Goal: Find specific page/section: Find specific page/section

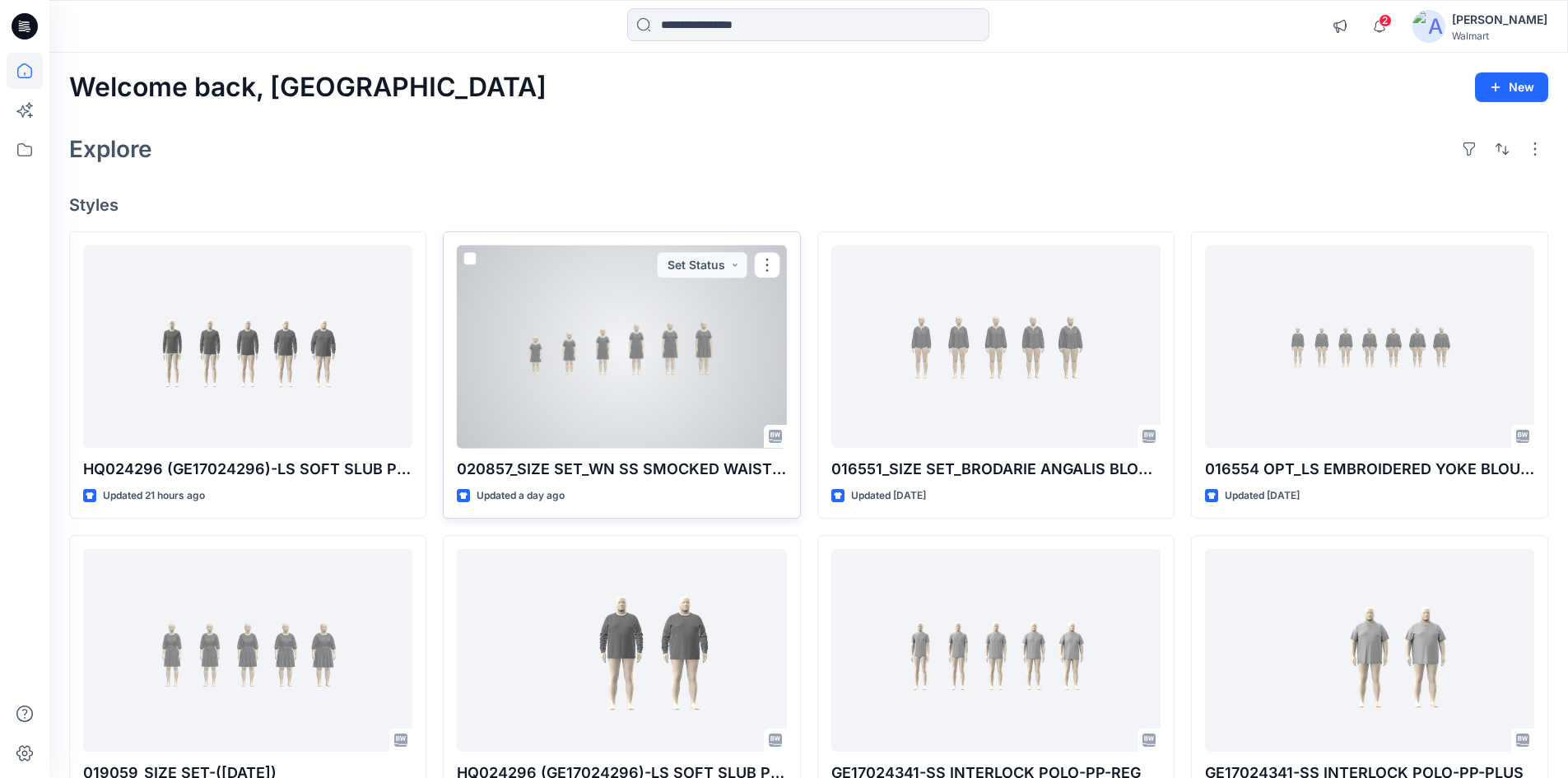
click at [621, 348] on div at bounding box center [621, 348] width 329 height 204
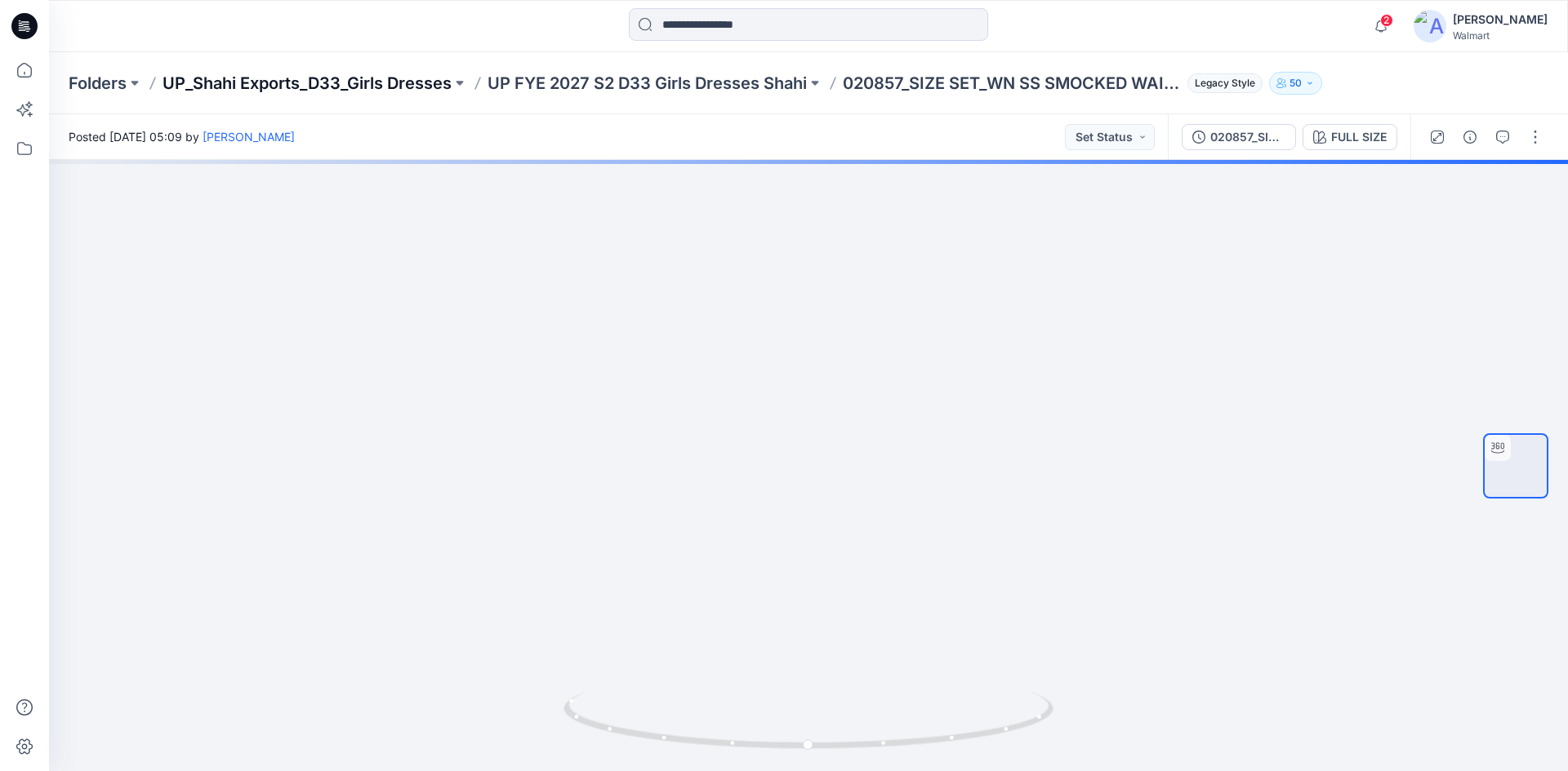
click at [375, 86] on p "UP_Shahi Exports_D33_Girls Dresses" at bounding box center [307, 83] width 289 height 23
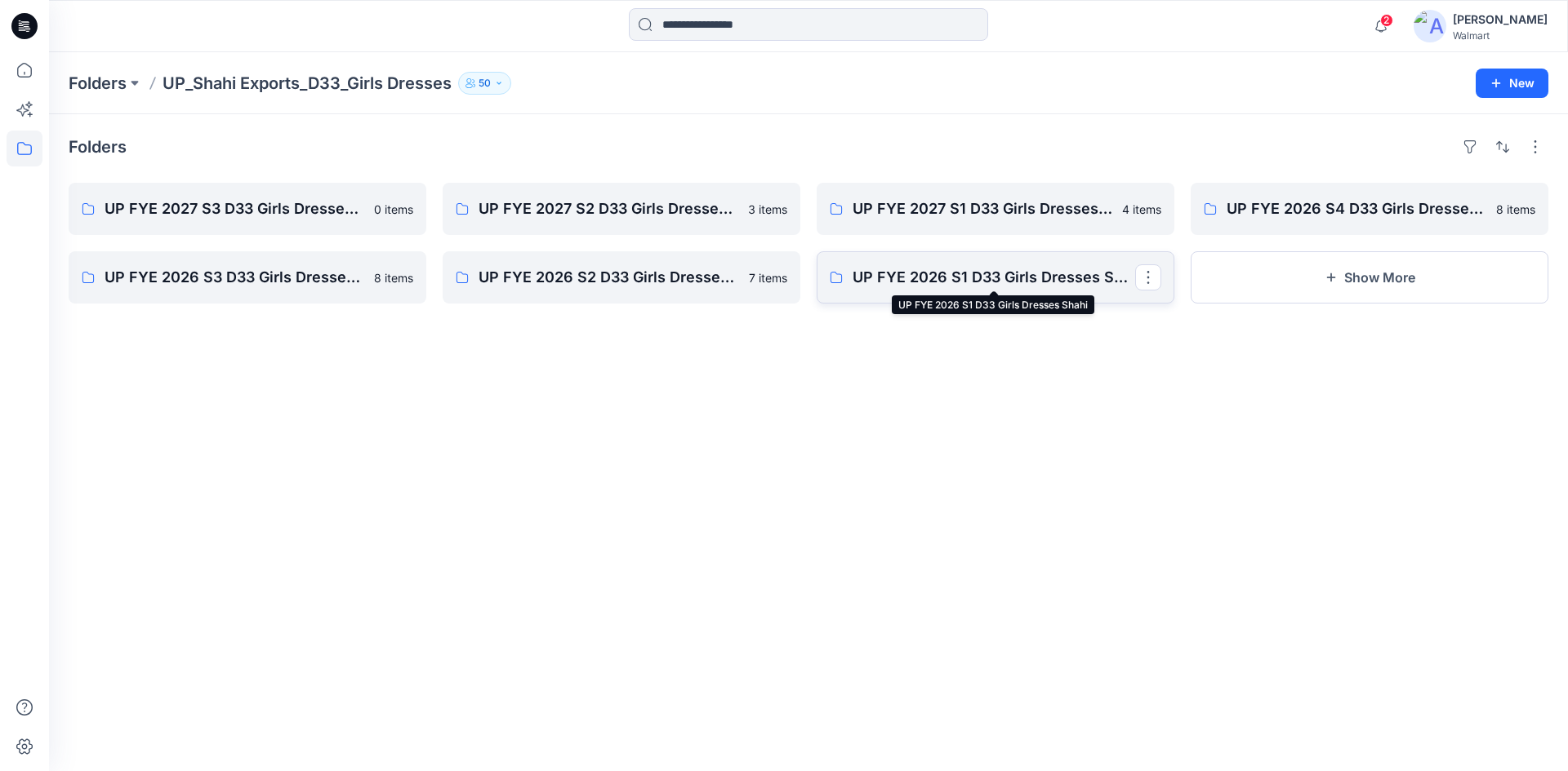
click at [995, 276] on p "UP FYE 2026 S1 D33 Girls Dresses Shahi" at bounding box center [993, 277] width 282 height 23
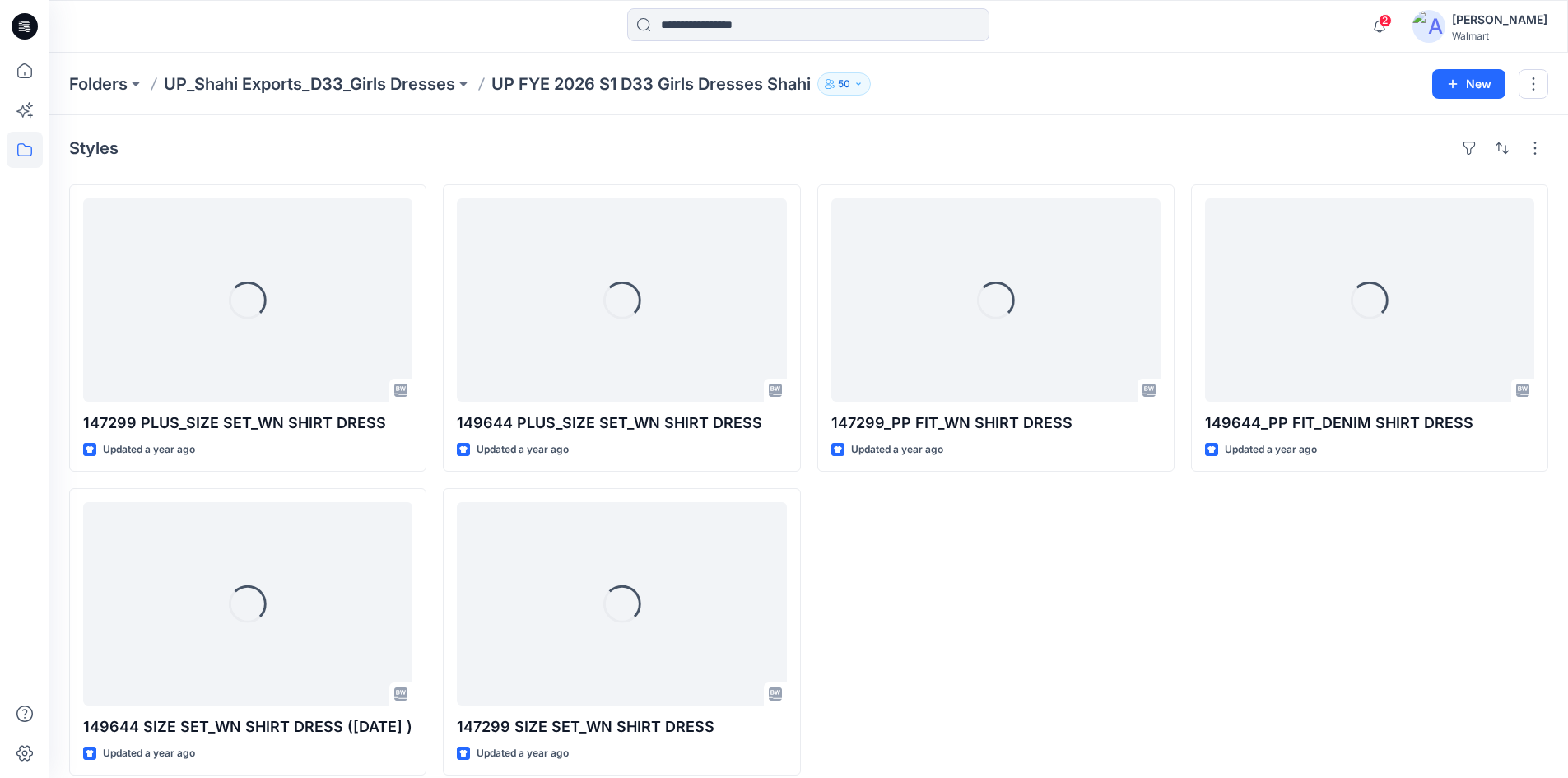
scroll to position [17, 0]
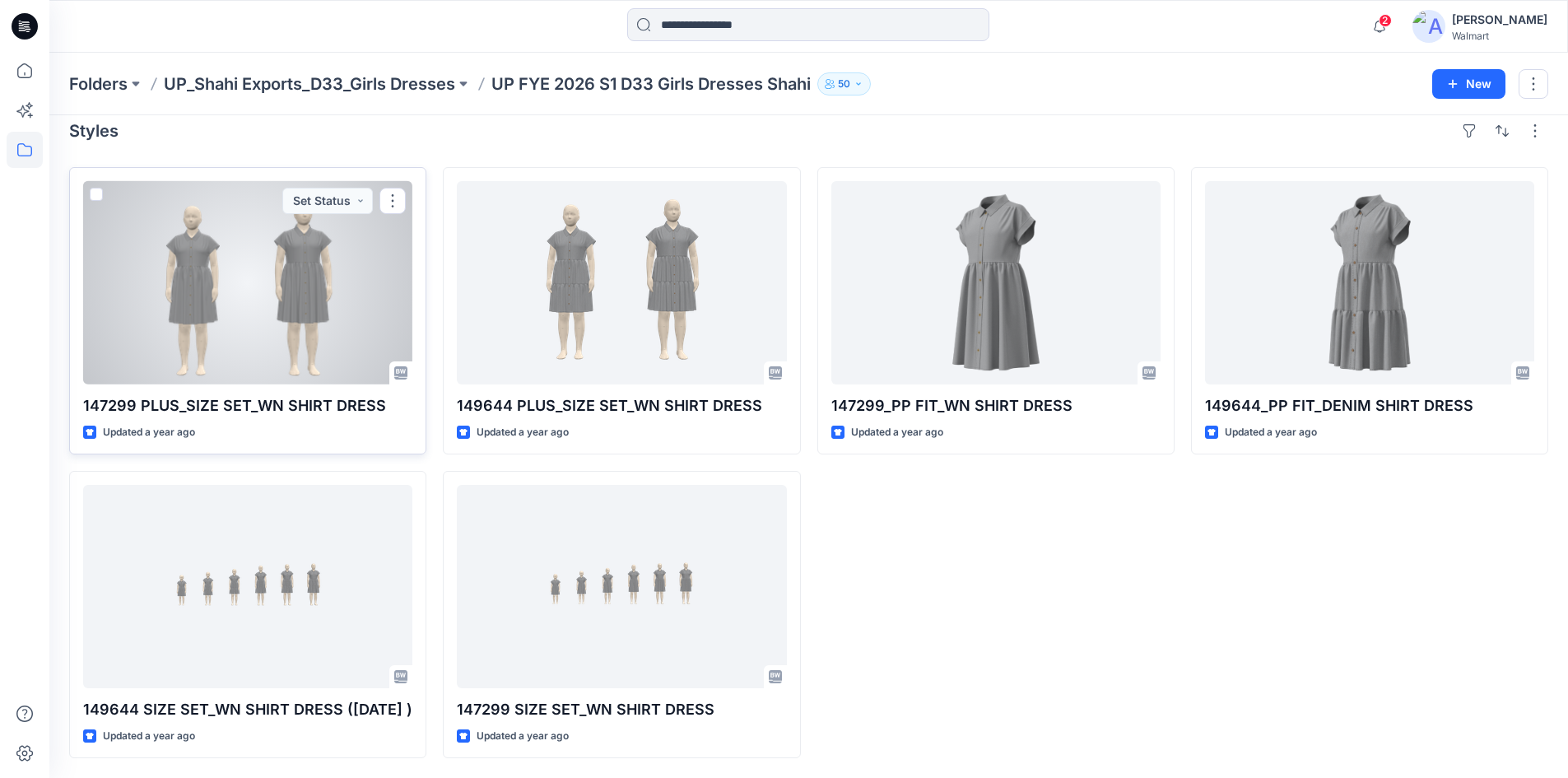
click at [286, 286] on div at bounding box center [247, 283] width 329 height 204
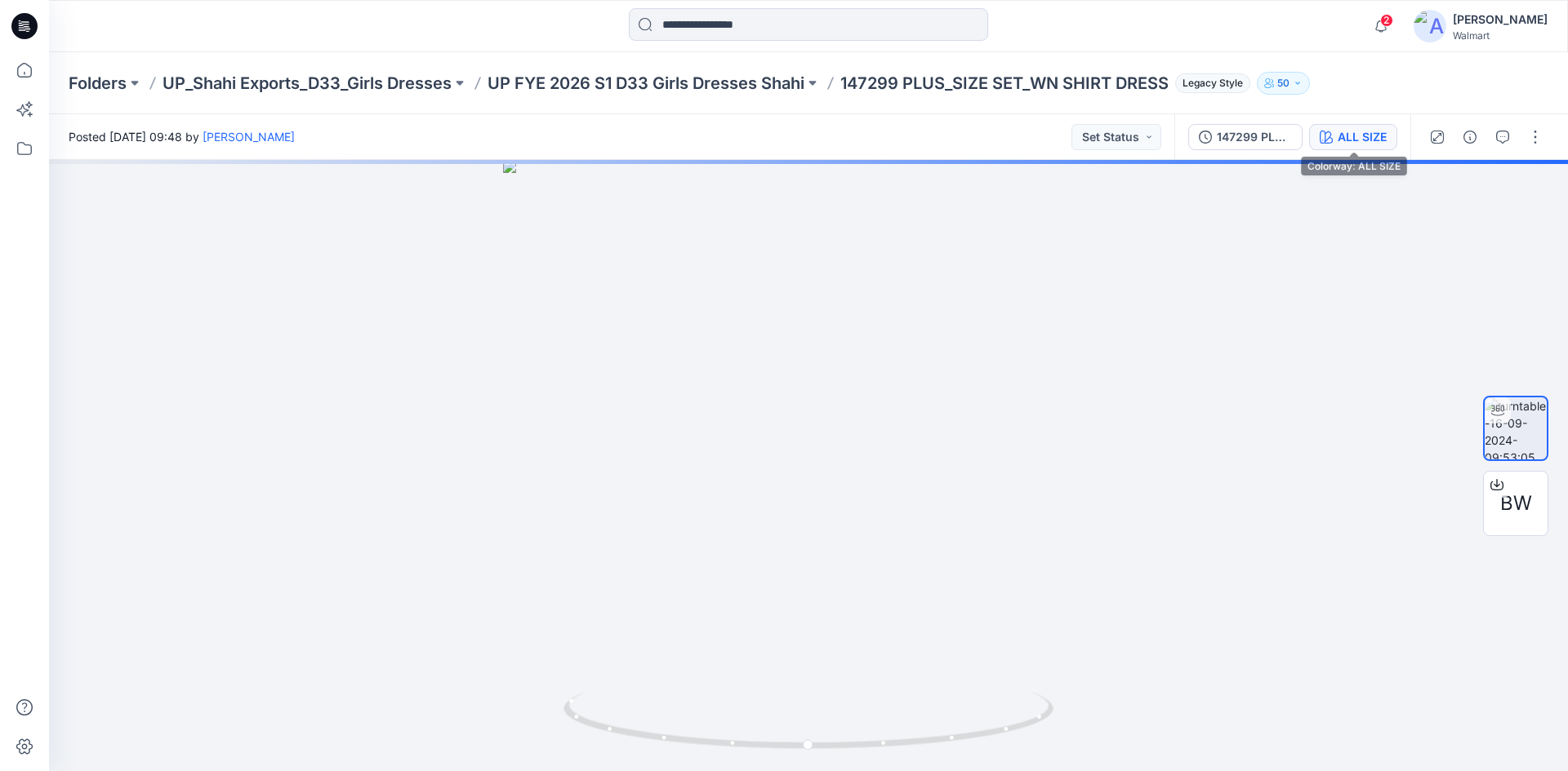
click at [1358, 145] on div "ALL SIZE" at bounding box center [1362, 137] width 49 height 18
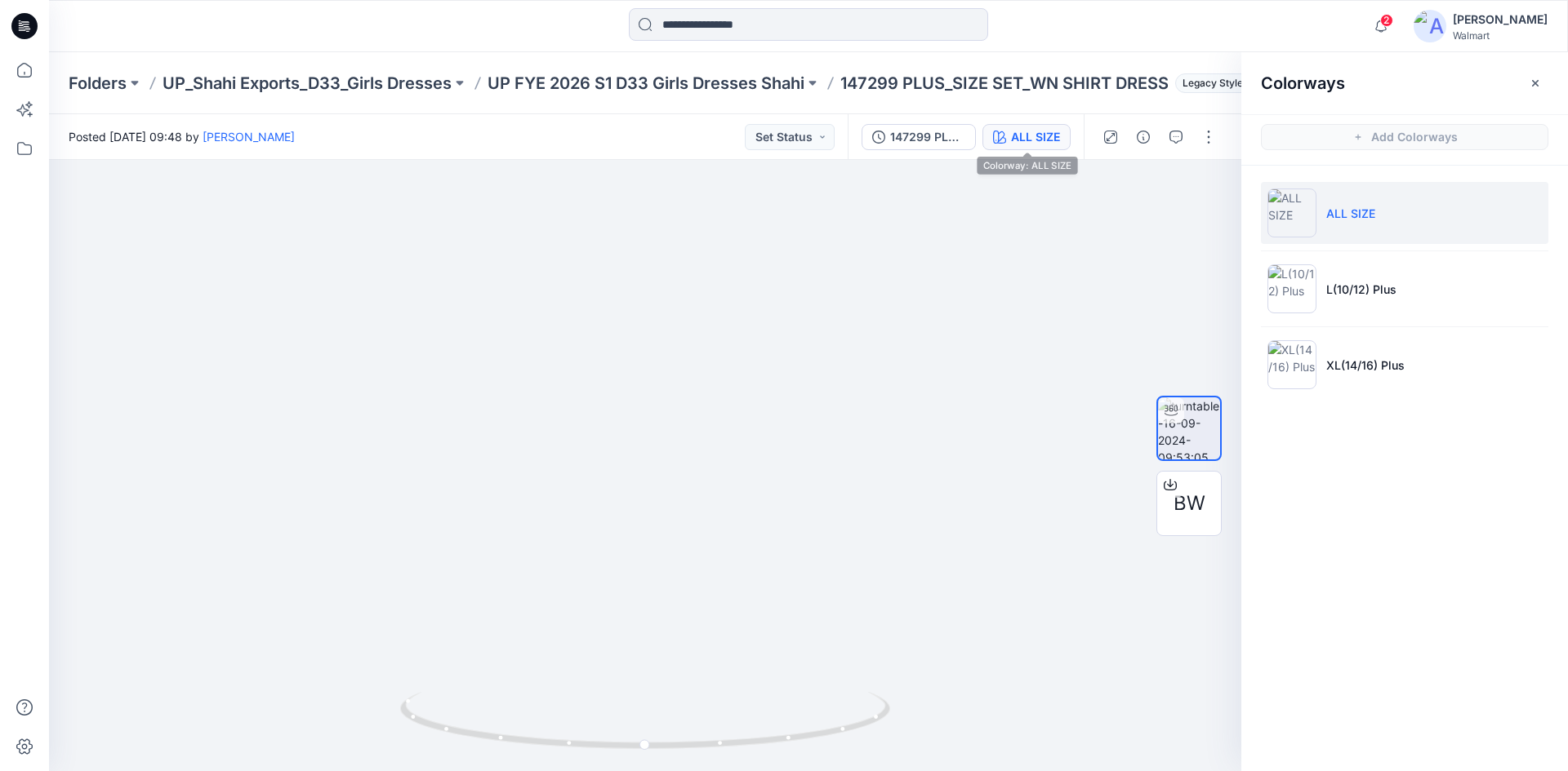
click at [22, 19] on icon at bounding box center [24, 25] width 26 height 26
